Goal: Task Accomplishment & Management: Manage account settings

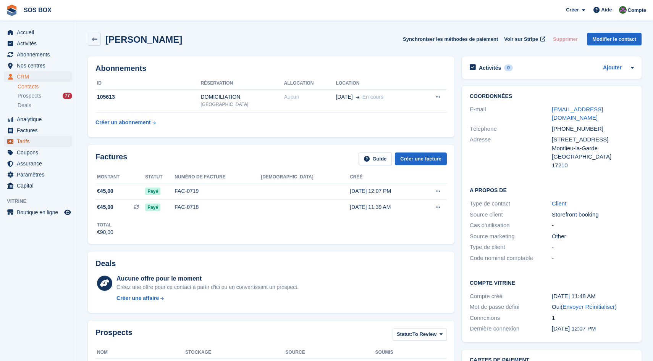
click at [28, 142] on span "Tarifs" at bounding box center [40, 141] width 46 height 11
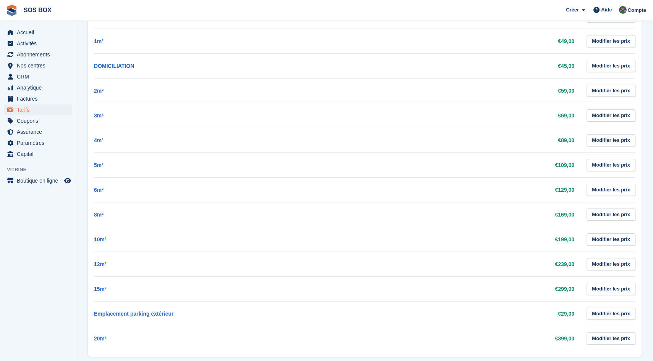
scroll to position [269, 0]
click at [51, 68] on span "Nos centres" at bounding box center [40, 65] width 46 height 11
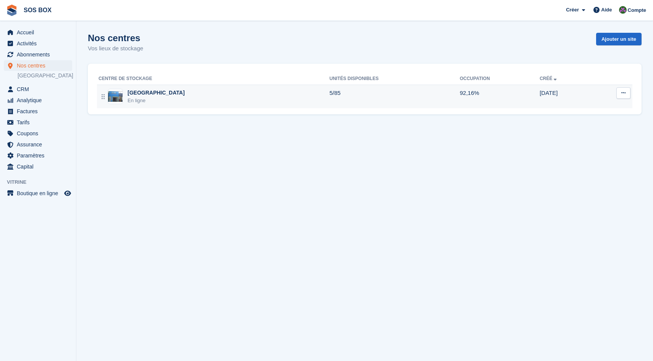
click at [163, 99] on div "Angoulême En ligne" at bounding box center [213, 97] width 231 height 16
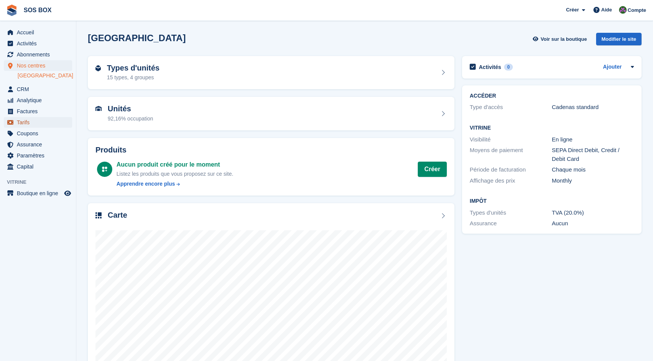
click at [32, 123] on span "Tarifs" at bounding box center [40, 122] width 46 height 11
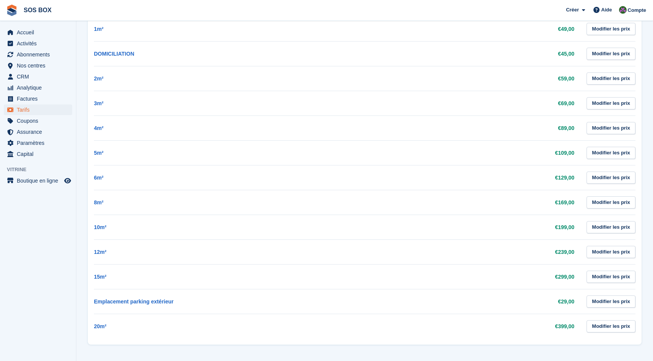
scroll to position [282, 0]
click at [31, 76] on span "CRM" at bounding box center [40, 76] width 46 height 11
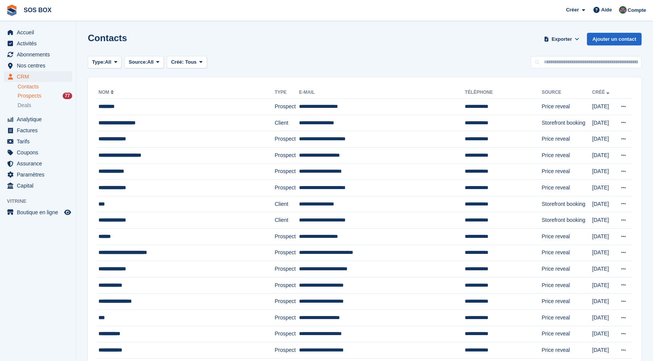
click at [35, 95] on span "Prospects" at bounding box center [30, 95] width 24 height 7
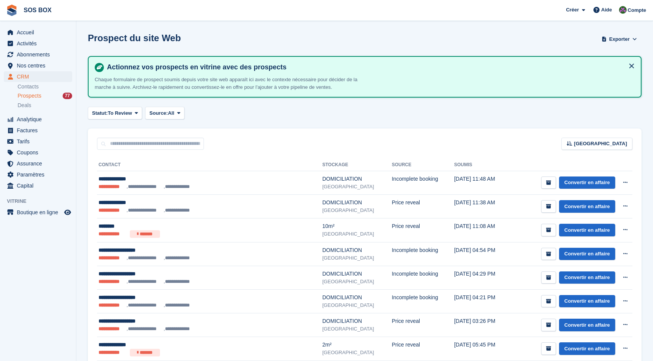
scroll to position [95, 0]
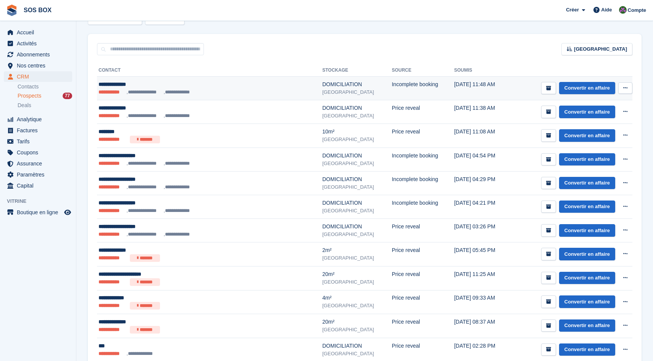
click at [219, 88] on div "**********" at bounding box center [181, 85] width 166 height 8
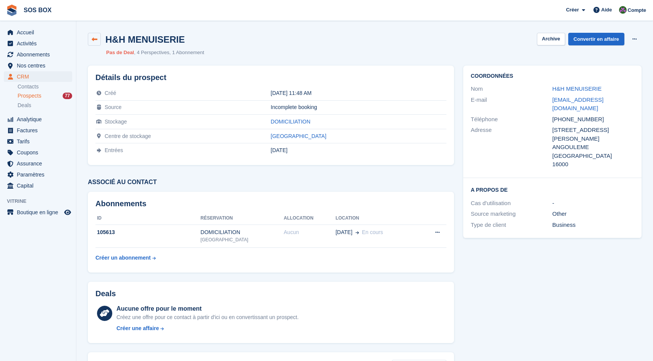
click at [96, 42] on link at bounding box center [94, 39] width 13 height 13
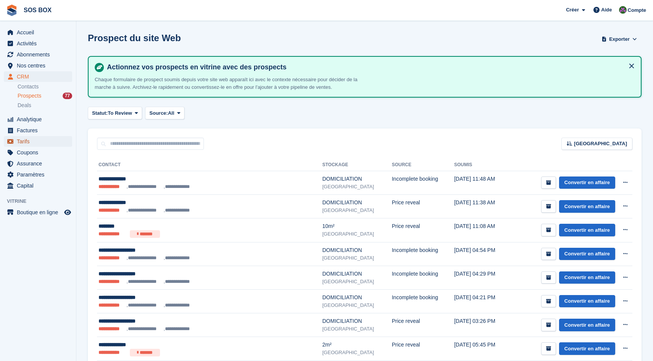
click at [26, 139] on span "Tarifs" at bounding box center [40, 141] width 46 height 11
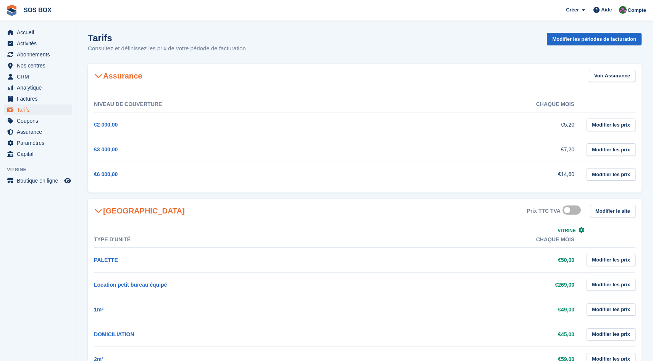
scroll to position [282, 0]
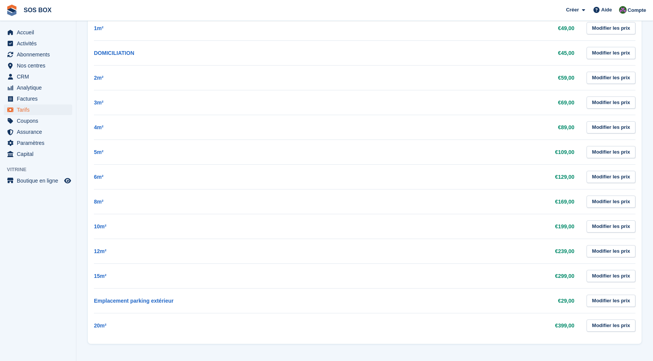
drag, startPoint x: 525, startPoint y: 226, endPoint x: 574, endPoint y: 226, distance: 48.9
click at [574, 226] on td "€199,00" at bounding box center [466, 226] width 248 height 25
drag, startPoint x: 525, startPoint y: 230, endPoint x: 577, endPoint y: 227, distance: 52.4
click at [577, 227] on td "€199,00" at bounding box center [466, 226] width 248 height 25
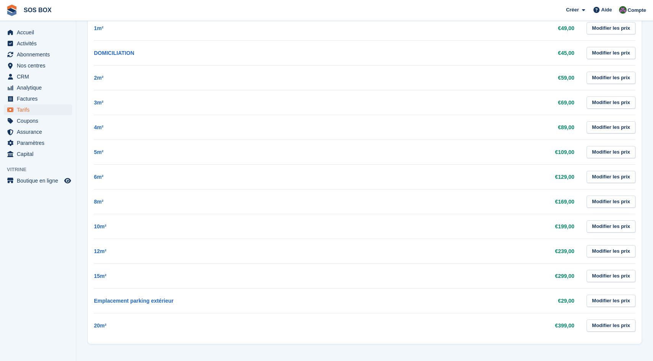
click at [641, 221] on section "Tarifs Consultez et définissez les prix de votre période de facturation Modifie…" at bounding box center [364, 39] width 576 height 643
